Goal: Task Accomplishment & Management: Complete application form

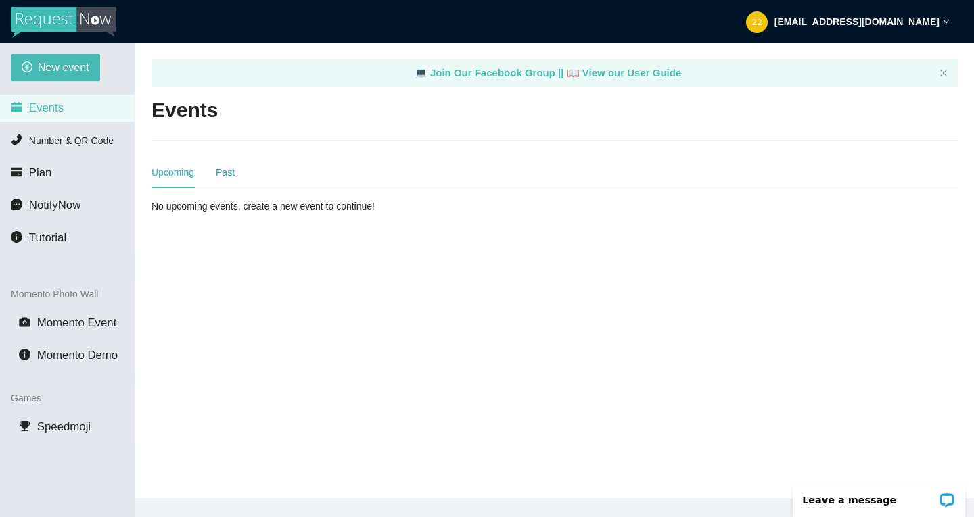
click at [225, 176] on div "Past" at bounding box center [225, 172] width 19 height 15
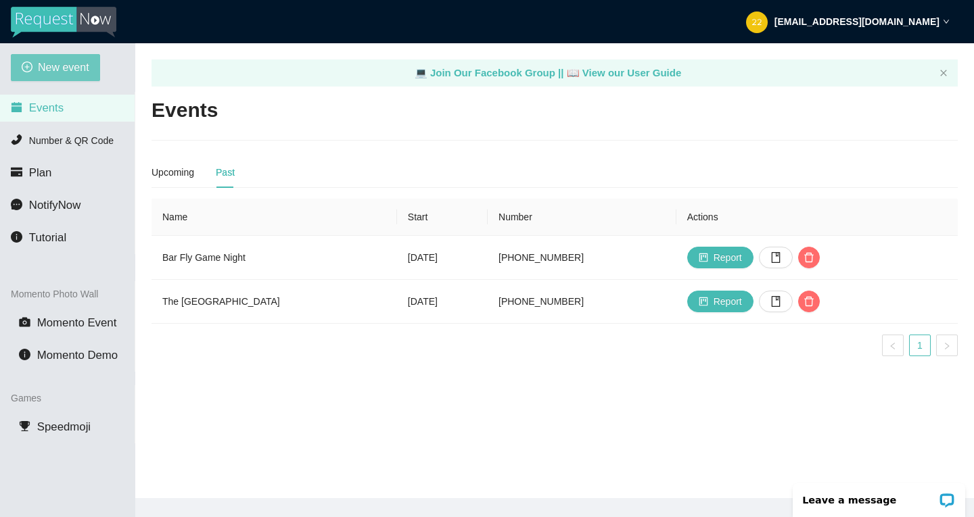
click at [60, 67] on span "New event" at bounding box center [63, 67] width 51 height 17
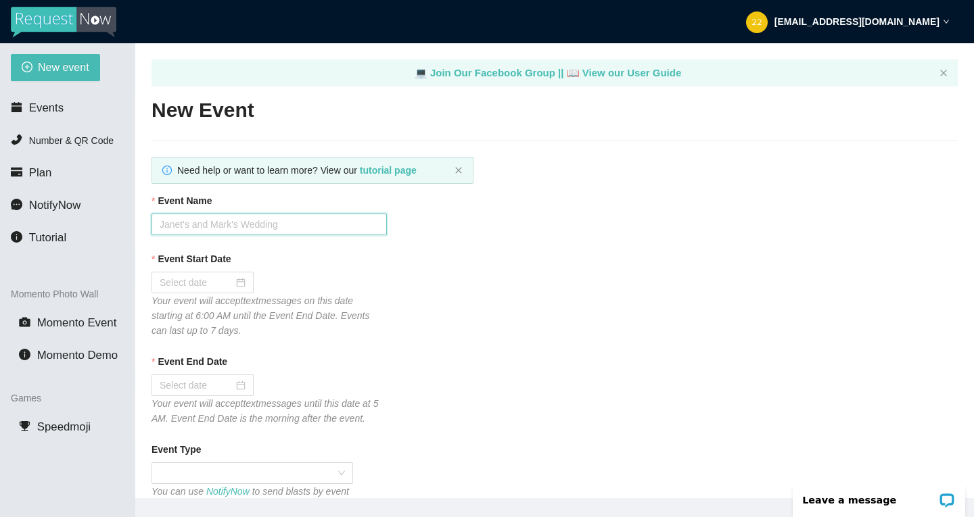
click at [185, 226] on input "Event Name" at bounding box center [268, 225] width 235 height 22
type input "Mandeville"
click at [238, 283] on div at bounding box center [203, 282] width 86 height 15
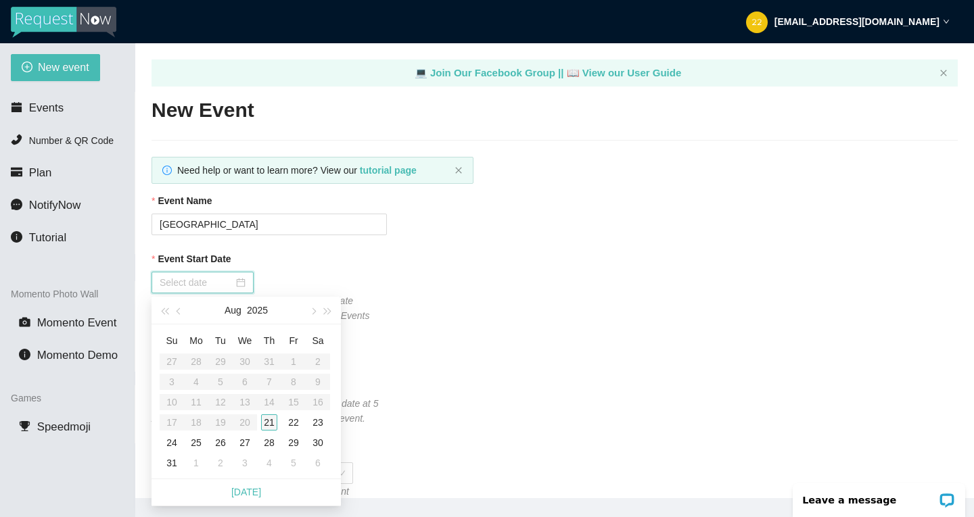
type input "08/21/2025"
click at [276, 426] on div "21" at bounding box center [269, 423] width 16 height 16
type input "08/22/2025"
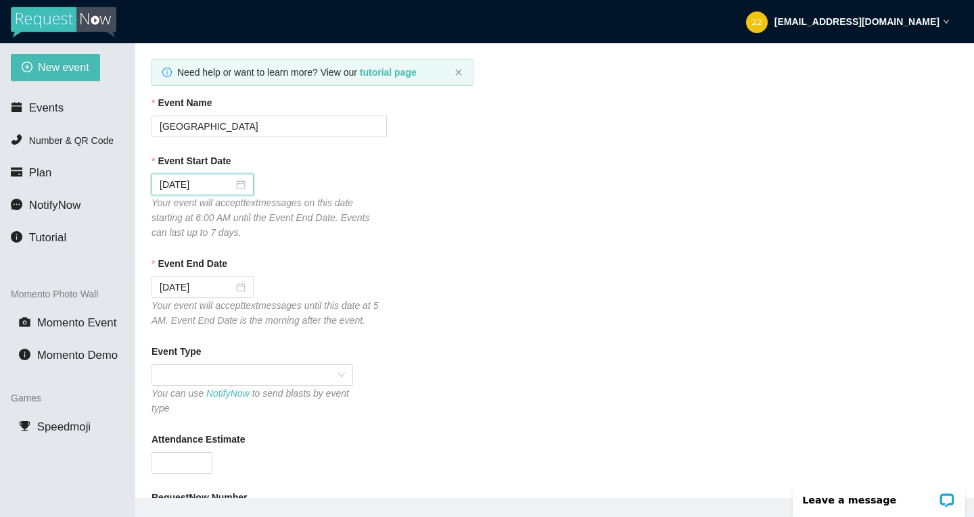
scroll to position [99, 0]
click at [205, 287] on input "Event End Date" at bounding box center [197, 286] width 74 height 15
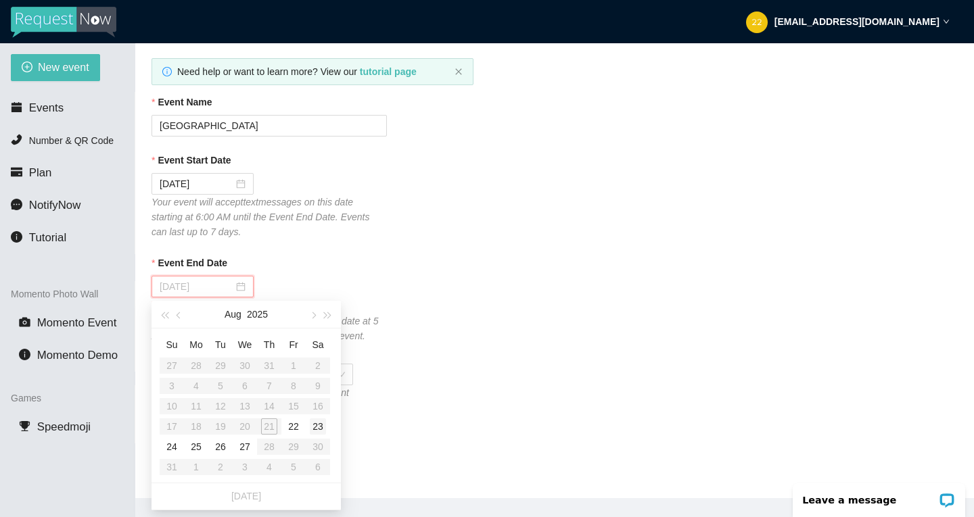
type input "08/23/2025"
click at [314, 423] on div "23" at bounding box center [318, 427] width 16 height 16
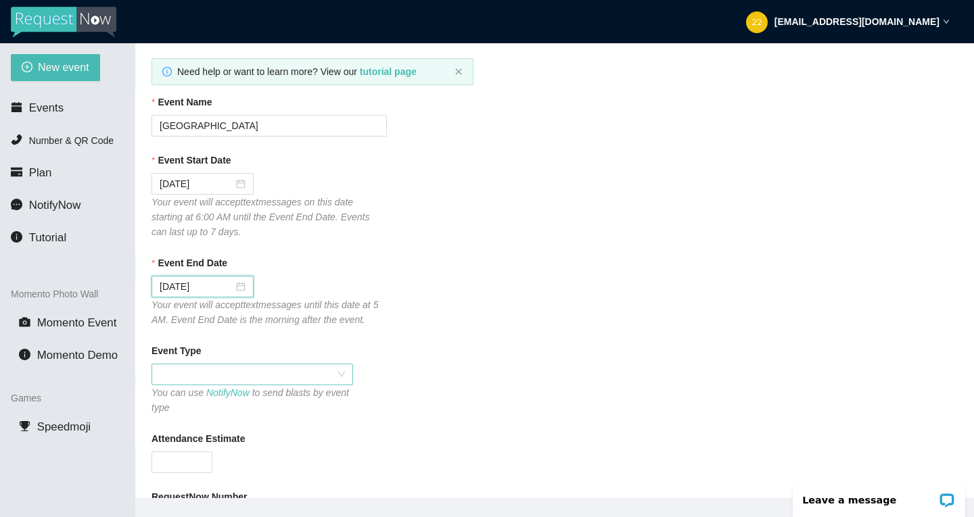
click at [275, 373] on span at bounding box center [252, 374] width 185 height 20
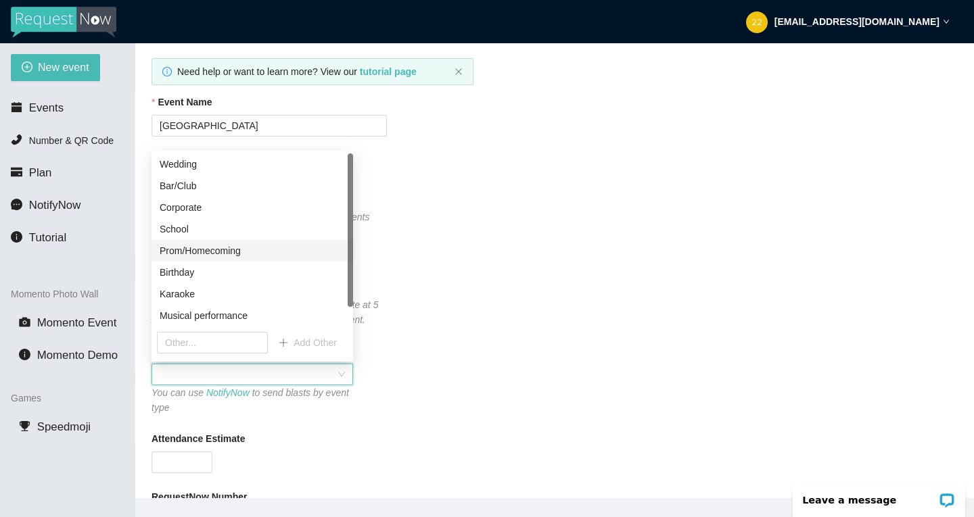
scroll to position [22, 0]
click at [209, 252] on div "Birthday" at bounding box center [252, 250] width 185 height 15
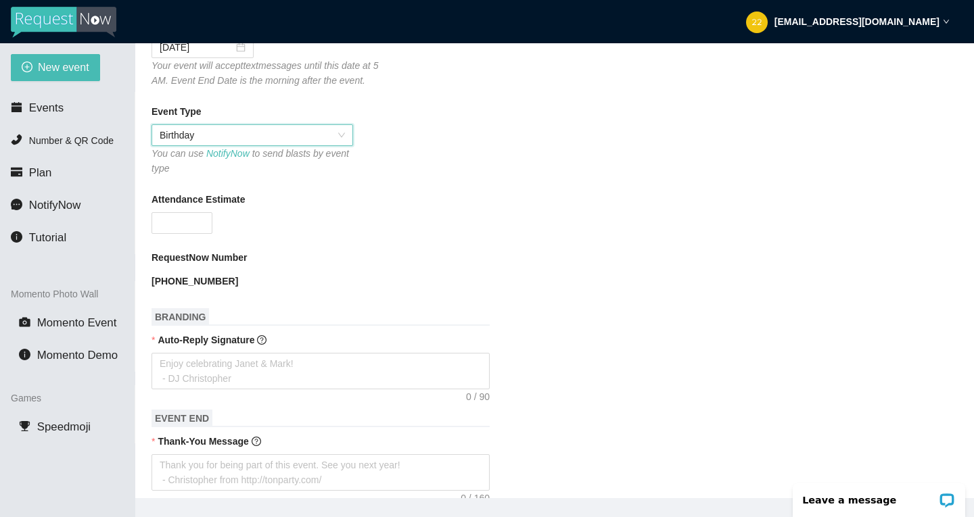
scroll to position [337, 0]
click at [195, 368] on textarea "Auto-Reply Signature" at bounding box center [320, 372] width 338 height 37
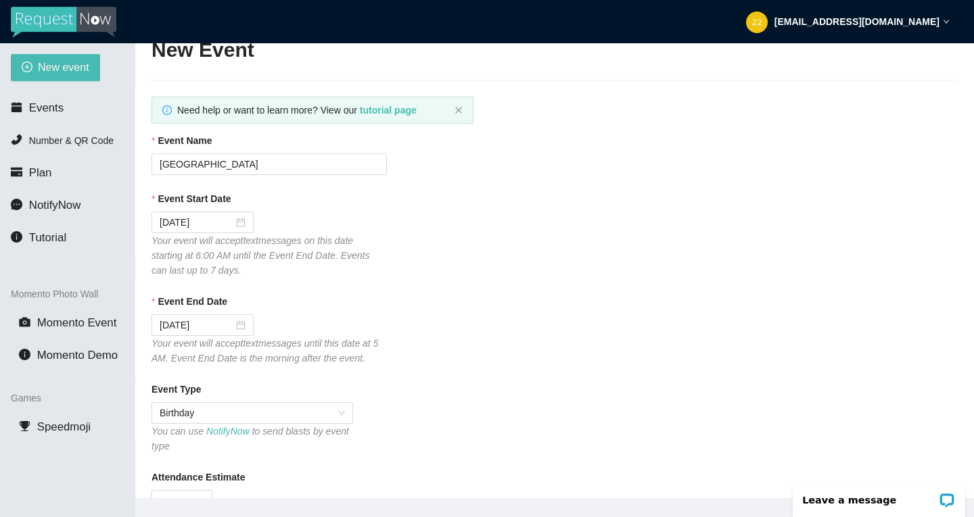
scroll to position [60, 0]
click at [337, 409] on span "Birthday" at bounding box center [252, 414] width 185 height 20
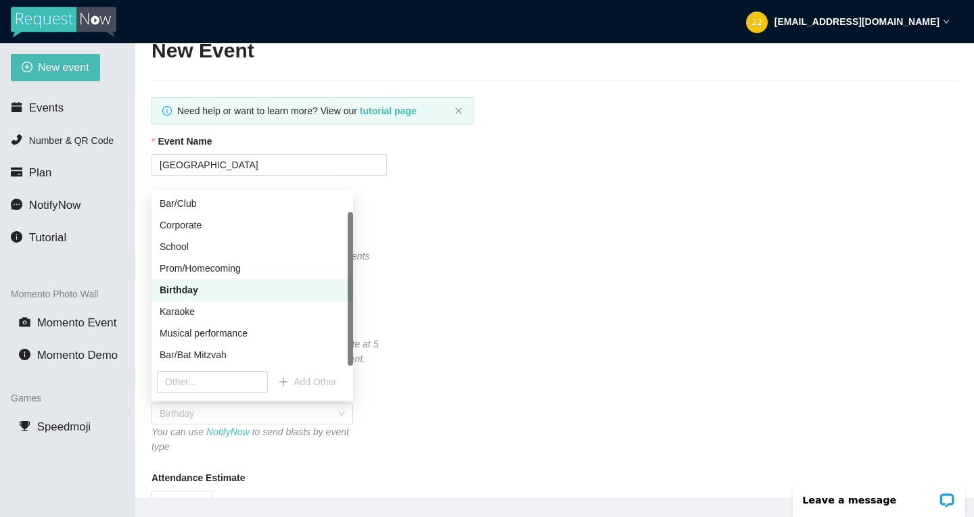
click at [404, 356] on div "Event End Date 08/23/2025 Your event will accept text messages until this date …" at bounding box center [554, 331] width 806 height 72
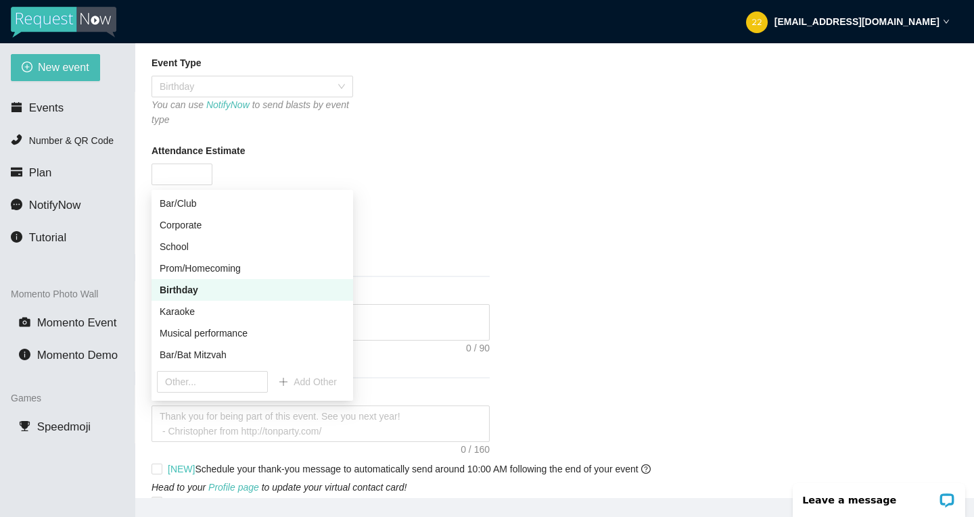
scroll to position [503, 0]
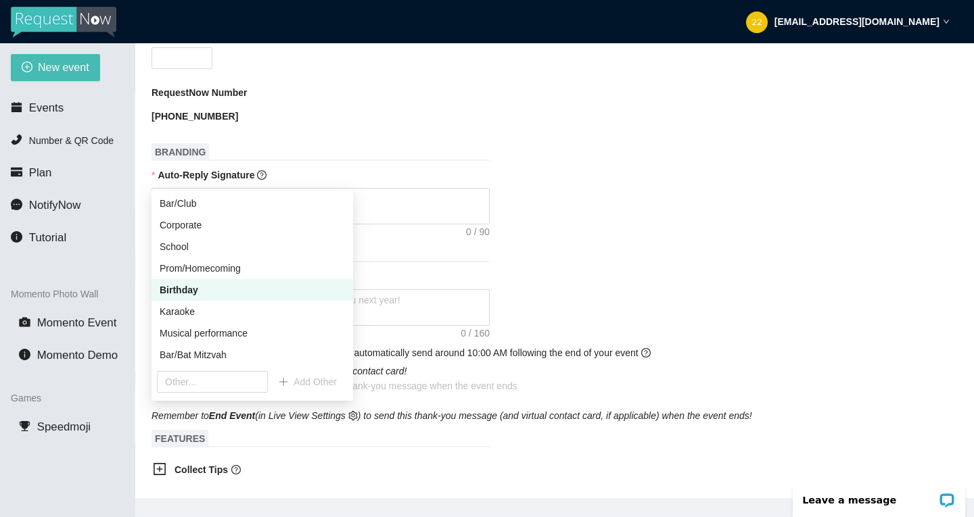
click at [399, 367] on icon "Head to your Profile page to update your virtual contact card!" at bounding box center [278, 371] width 255 height 11
click at [370, 150] on h1 "BRANDING" at bounding box center [320, 152] width 338 height 18
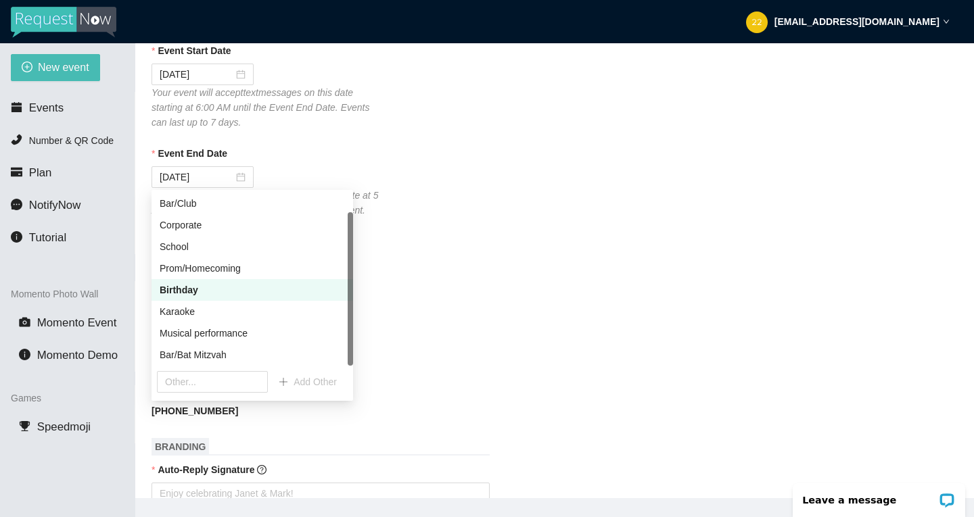
click at [269, 282] on div "Birthday" at bounding box center [252, 290] width 202 height 22
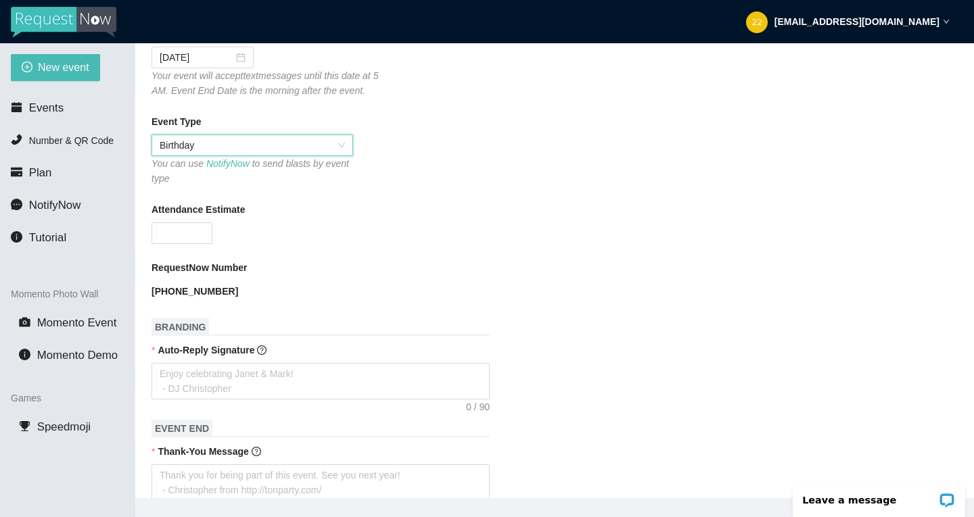
scroll to position [329, 0]
click at [195, 226] on input "Attendance Estimate" at bounding box center [182, 232] width 60 height 20
type input "200"
click at [325, 256] on form "Event Name Mandeville Event Start Date 08/21/2025 Your event will accept text m…" at bounding box center [554, 418] width 806 height 1108
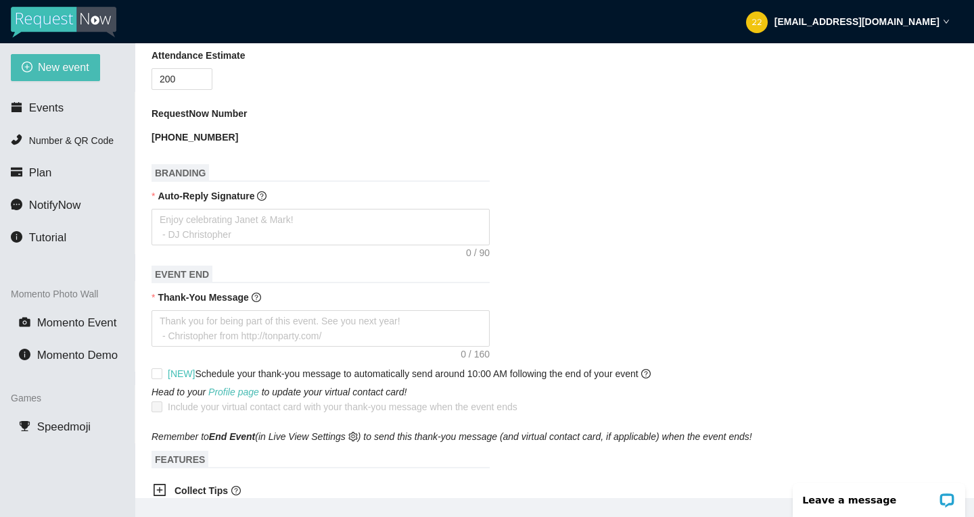
scroll to position [483, 0]
click at [225, 223] on textarea "Auto-Reply Signature" at bounding box center [320, 226] width 338 height 37
type textarea "T"
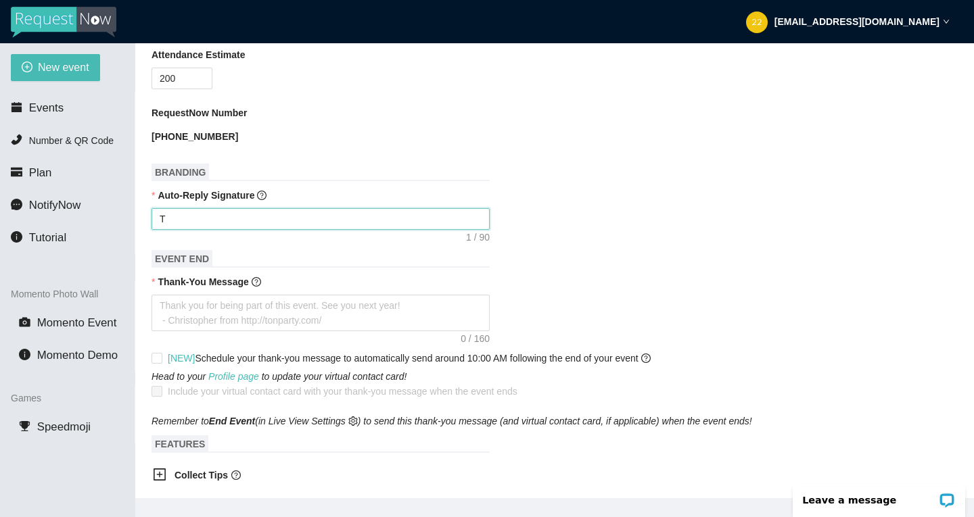
type textarea "Th"
type textarea "Thn"
type textarea "Thnk"
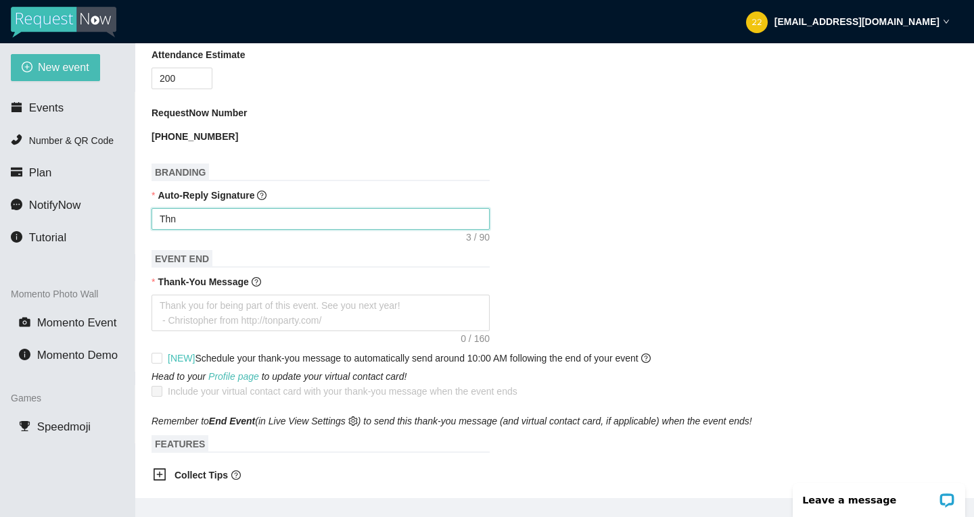
type textarea "Thnk"
type textarea "Thn"
type textarea "Th"
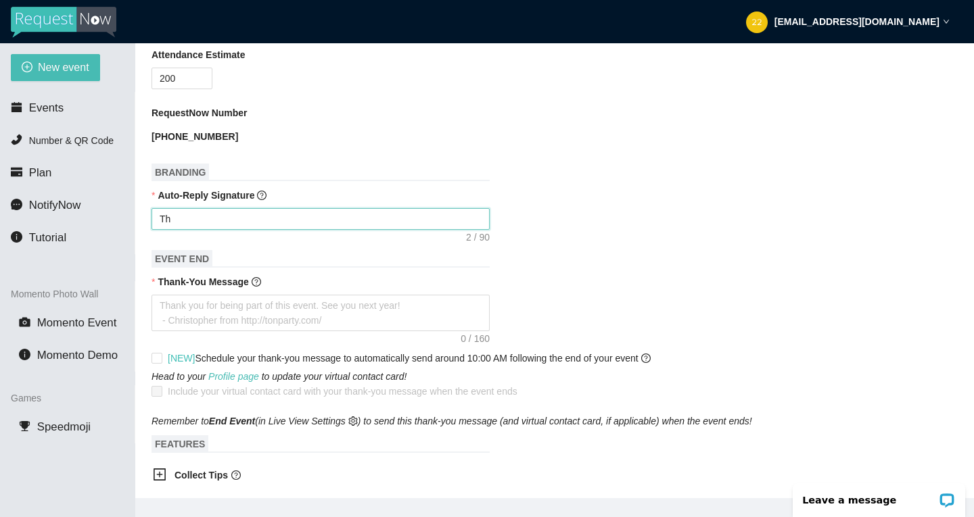
type textarea "Tha"
type textarea "Than"
type textarea "Thank"
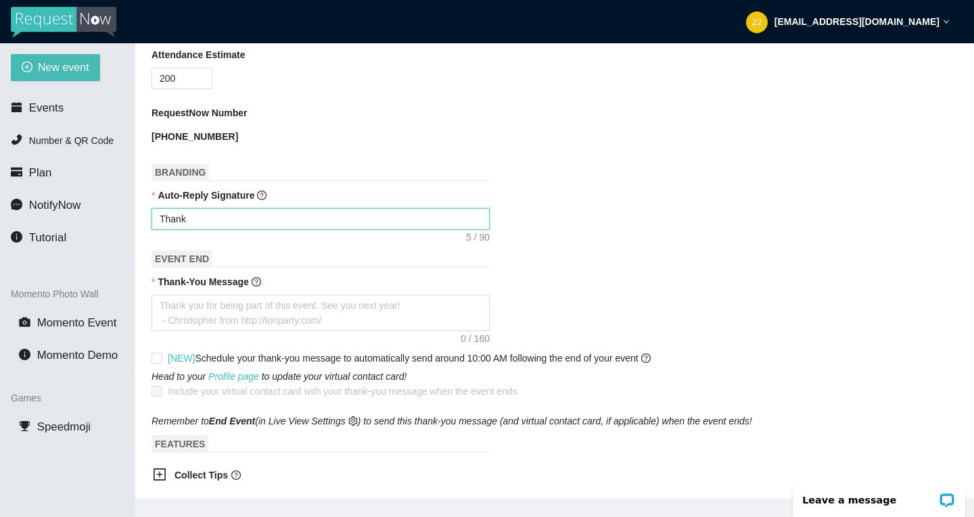
type textarea "Thank"
type textarea "Thank y"
type textarea "Thank yo"
type textarea "Thank you"
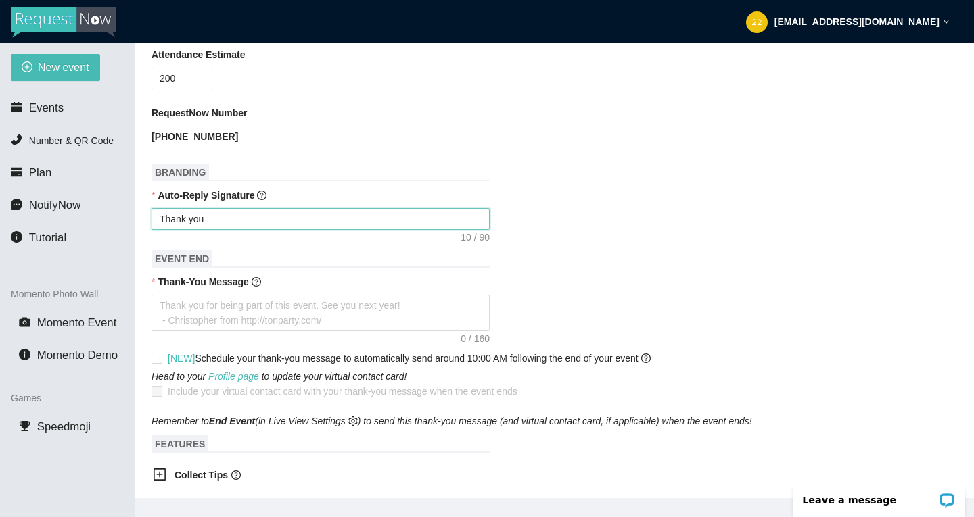
type textarea "Thank you f"
type textarea "Thank you fo"
type textarea "Thank you for"
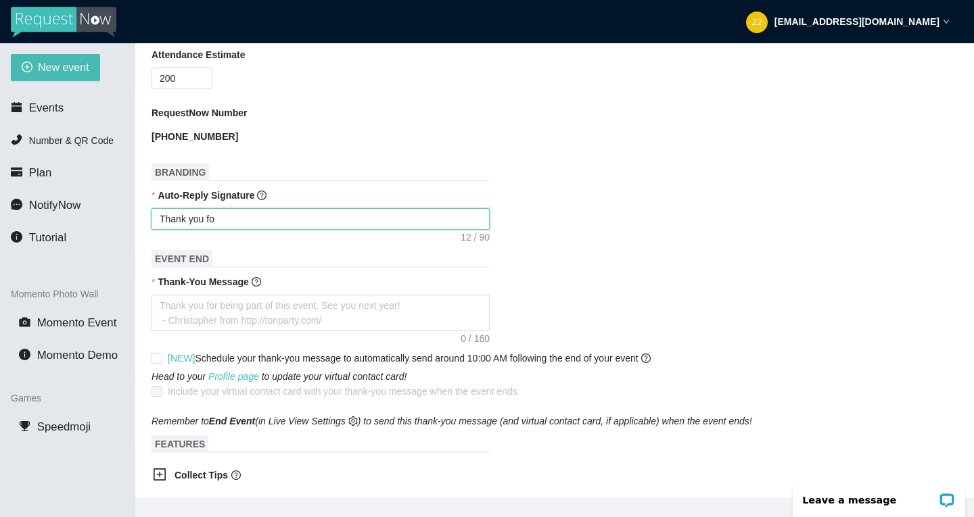
type textarea "Thank you for"
type textarea "Thank you for c"
type textarea "Thank you for co"
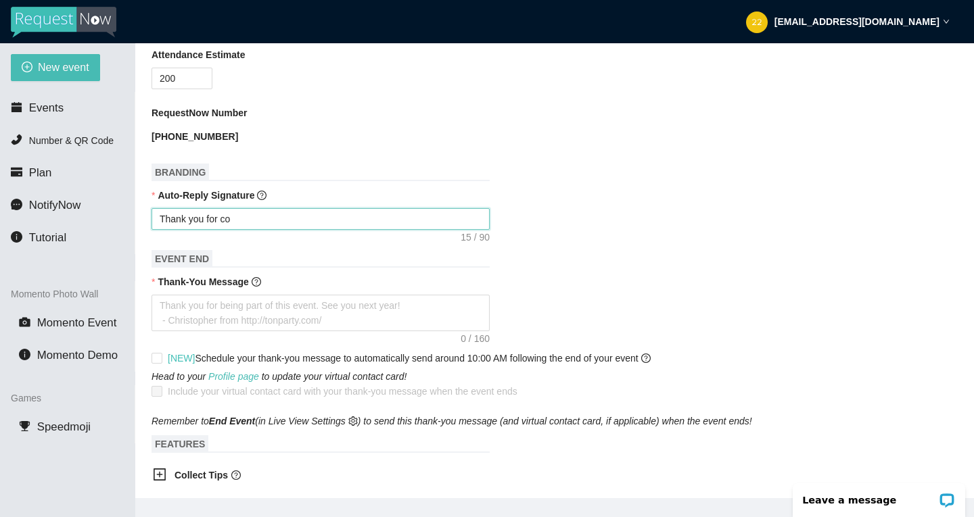
type textarea "Thank you for com"
type textarea "Thank you for comi"
type textarea "Thank you for comin"
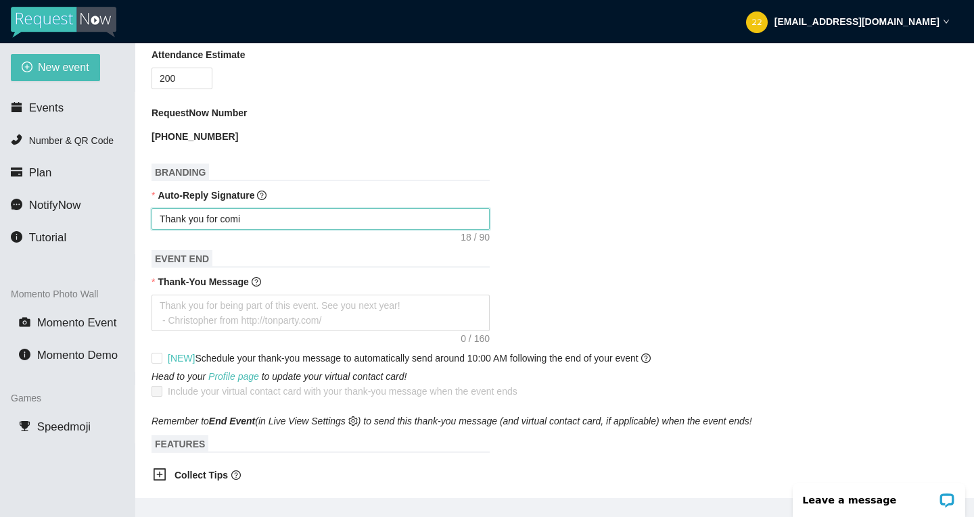
type textarea "Thank you for comin"
type textarea "Thank you for coming"
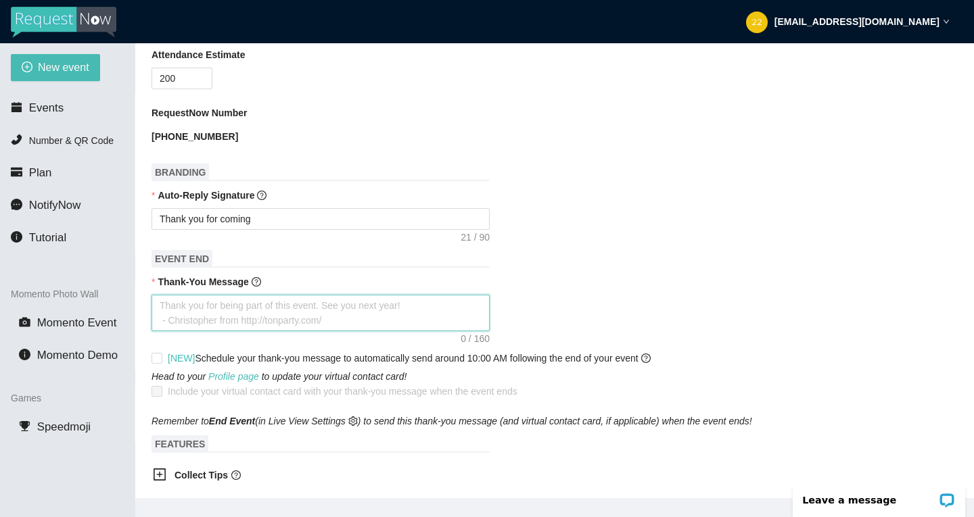
click at [214, 317] on textarea "Thank-You Message" at bounding box center [320, 313] width 338 height 37
type textarea "T"
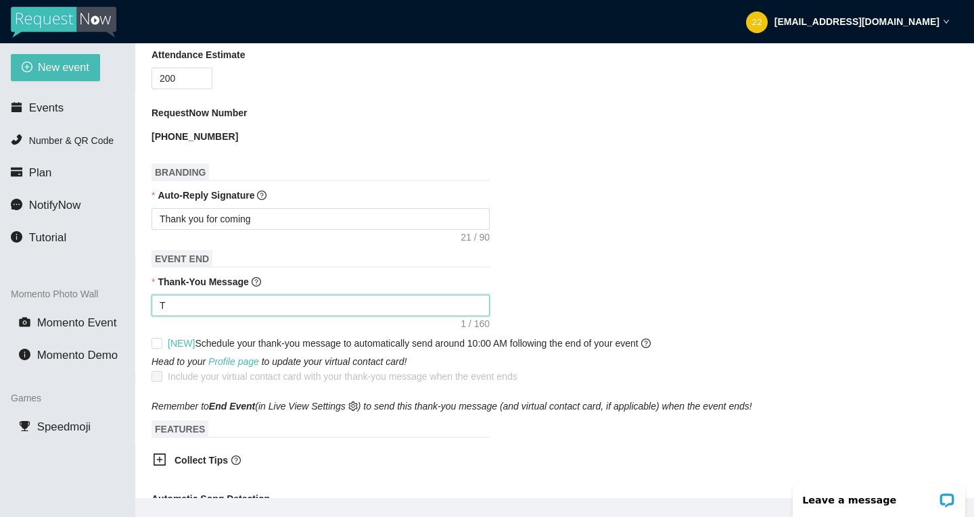
type textarea "Th"
type textarea "Tha"
type textarea "Than"
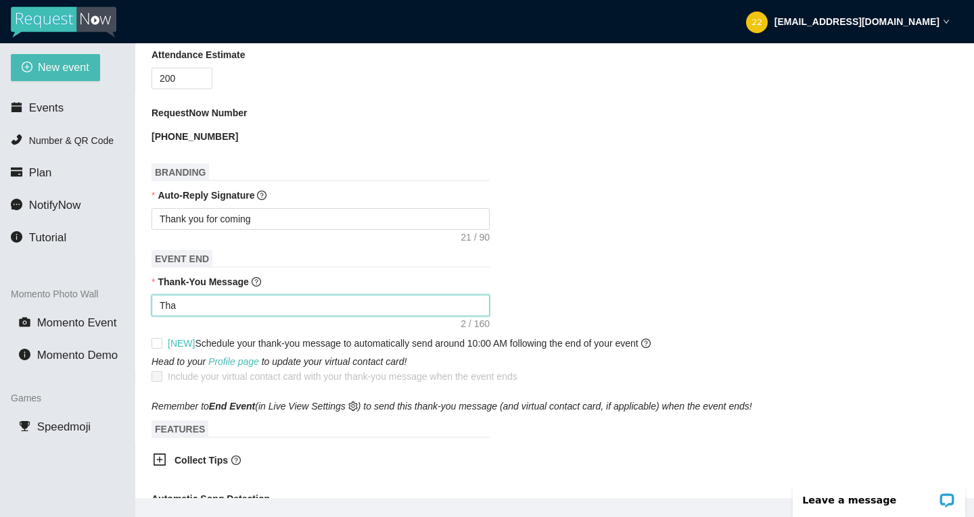
type textarea "Than"
type textarea "Thank"
type textarea "Thank y"
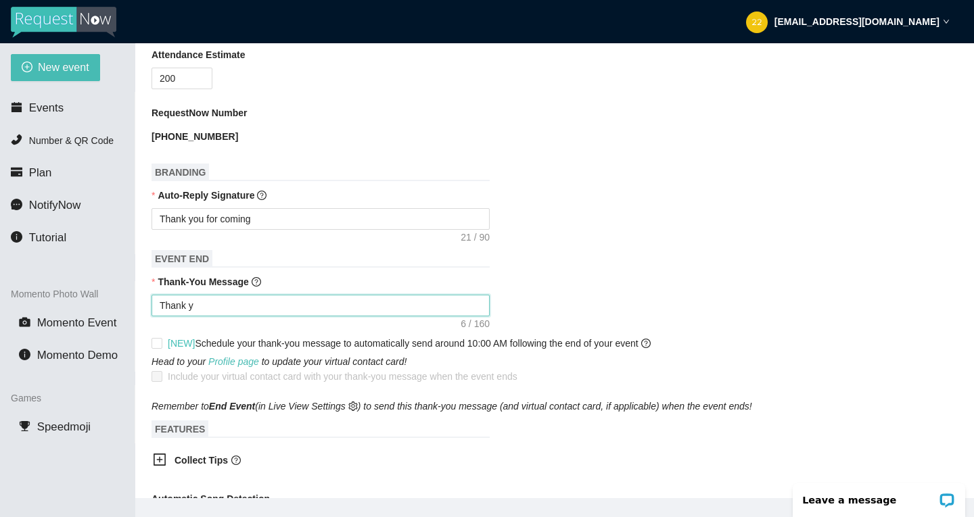
type textarea "Thank yo"
type textarea "Thank you"
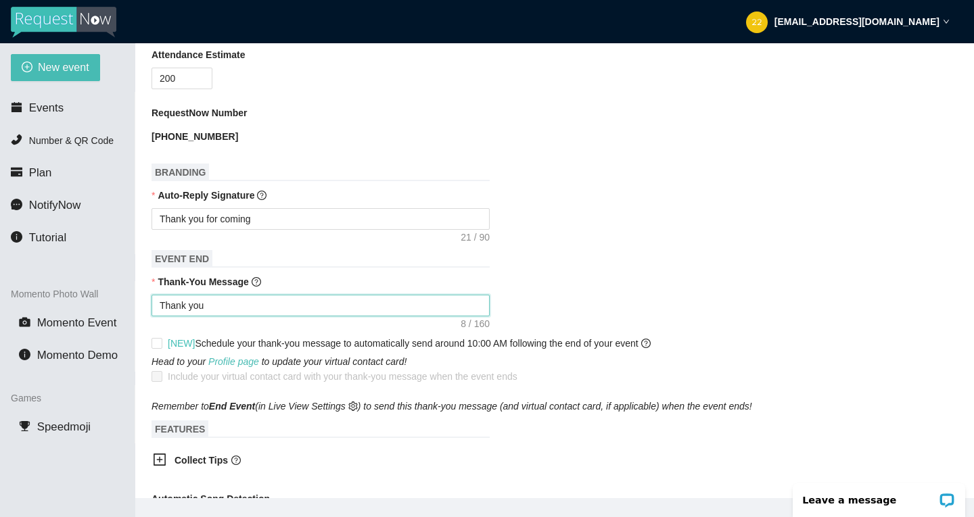
type textarea "Thank you"
type textarea "Thank you f"
type textarea "Thank you fo"
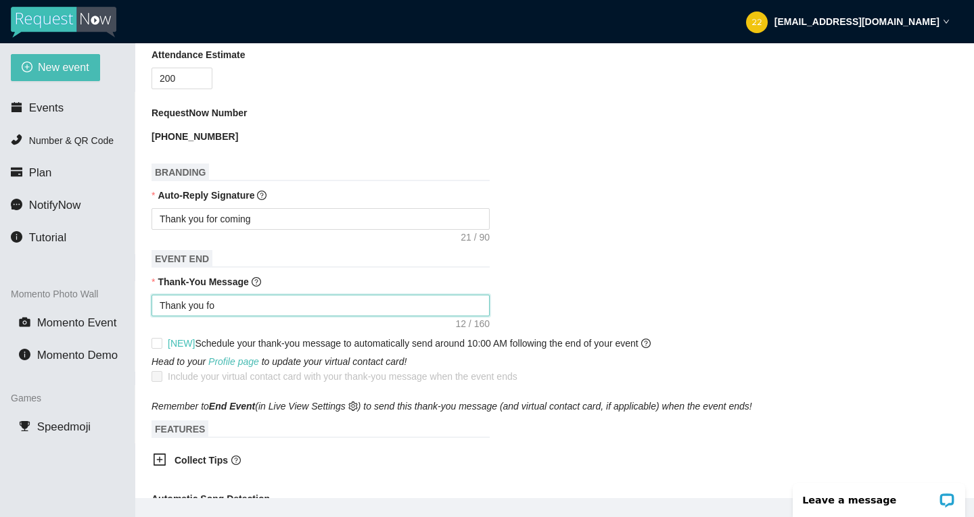
type textarea "Thank you for"
type textarea "Thank you for c"
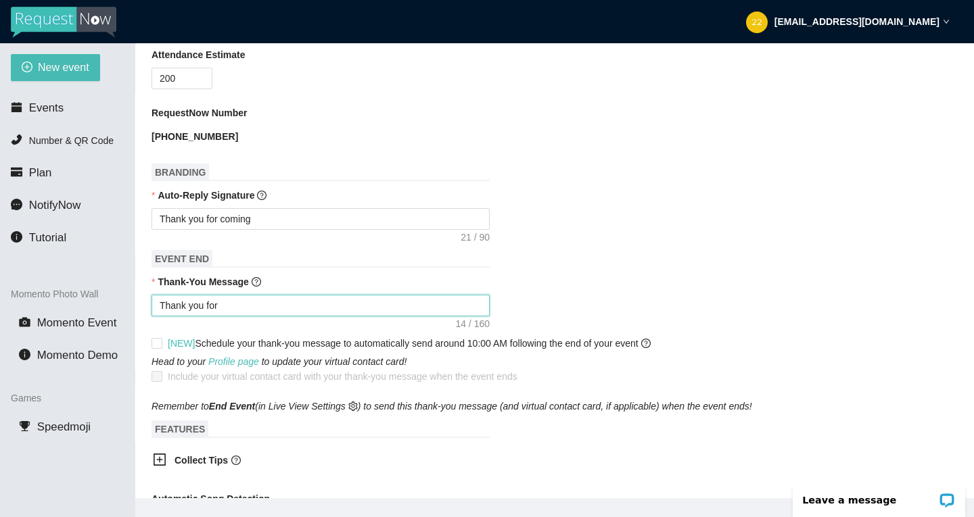
type textarea "Thank you for c"
type textarea "Thank you for co"
type textarea "Thank you for com"
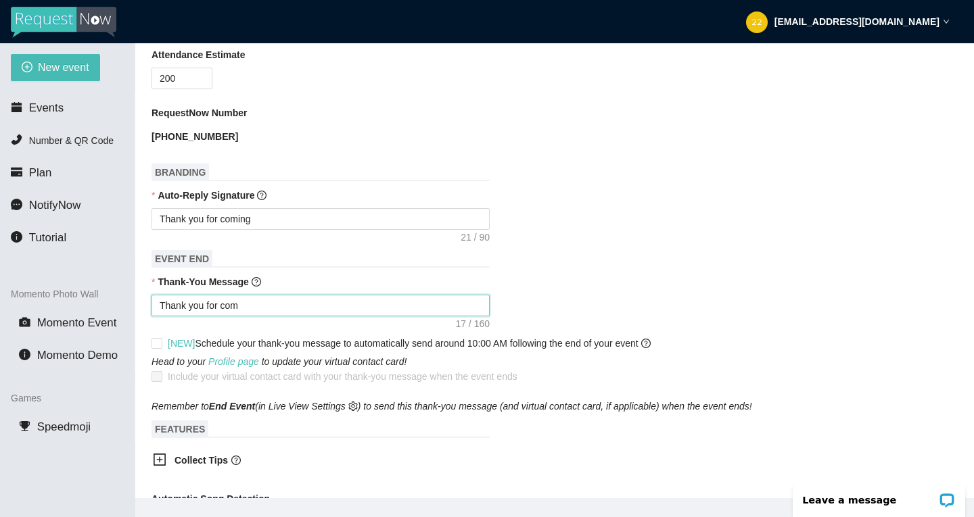
type textarea "Thank you for comi"
type textarea "Thank you for comin"
type textarea "Thank you for coming"
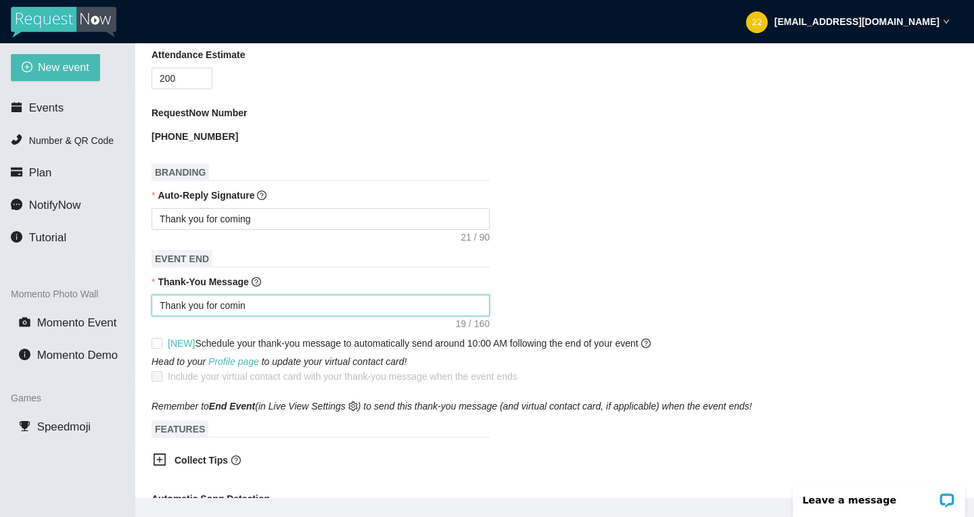
type textarea "Thank you for coming"
type textarea "Thank you for coming o"
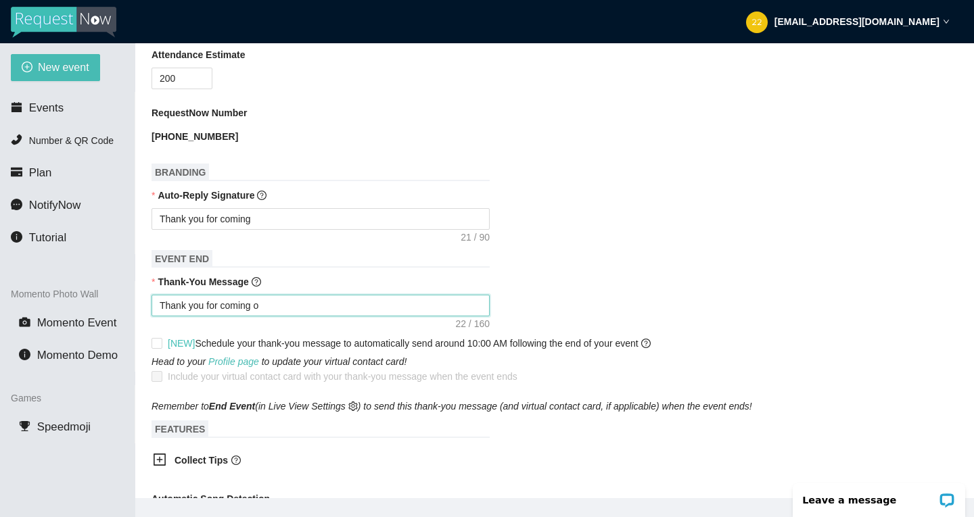
type textarea "Thank you for coming ou"
type textarea "Thank you for coming out"
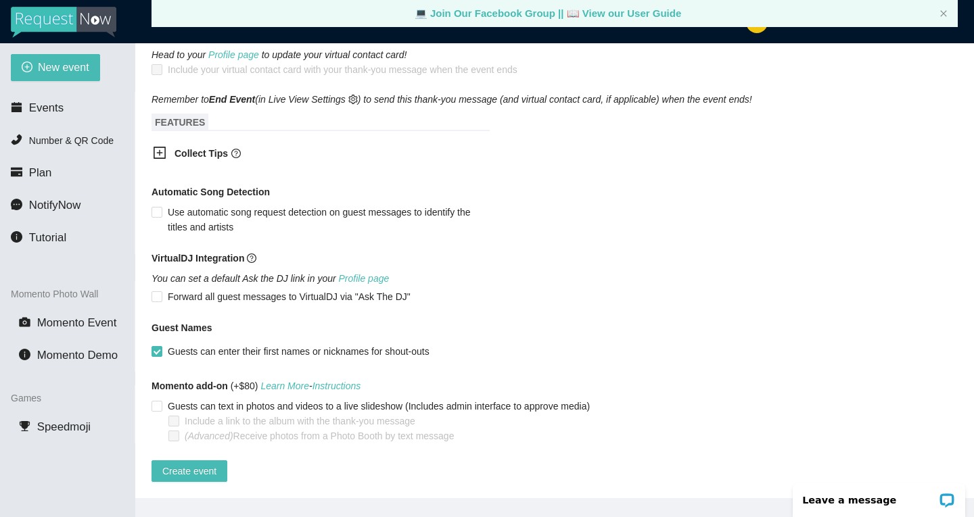
scroll to position [43, 0]
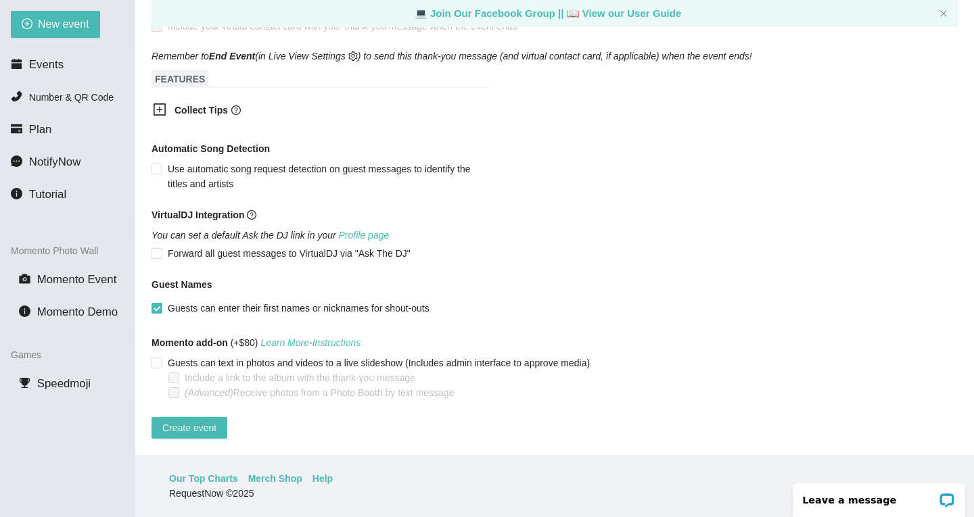
type textarea "Thank you for coming out"
click at [152, 303] on input "Guests can enter their first names or nicknames for shout-outs" at bounding box center [155, 307] width 9 height 9
checkbox input "false"
click at [180, 421] on span "Create event" at bounding box center [189, 428] width 54 height 15
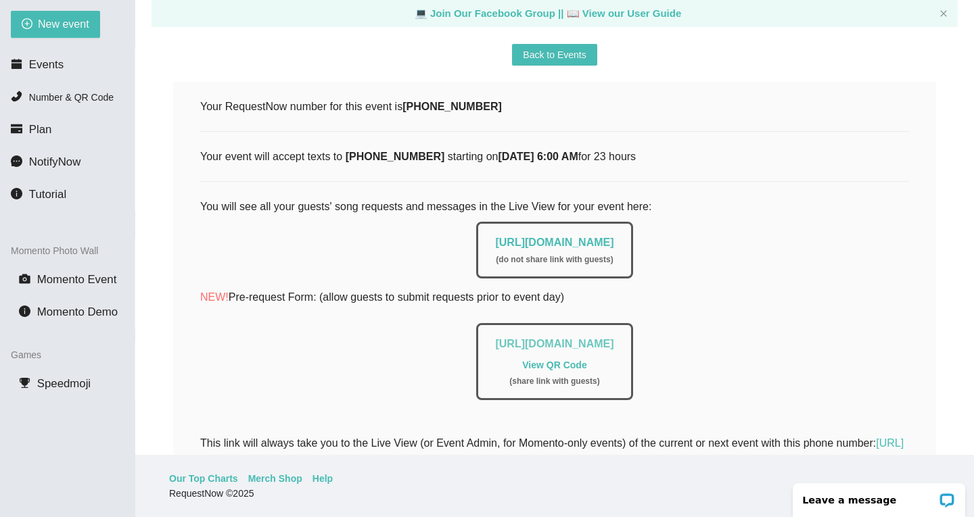
scroll to position [153, 0]
